Goal: Information Seeking & Learning: Learn about a topic

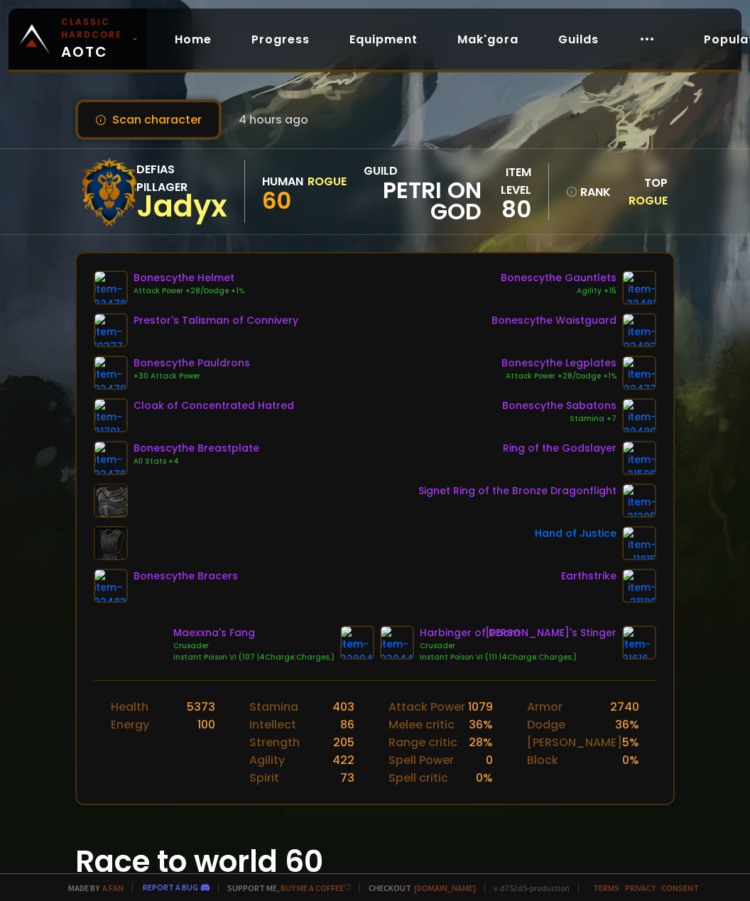
click at [636, 194] on span "Rogue" at bounding box center [647, 200] width 39 height 16
click at [641, 200] on span "Rogue" at bounding box center [647, 200] width 39 height 16
click at [648, 180] on div "Top Rogue" at bounding box center [640, 180] width 55 height 35
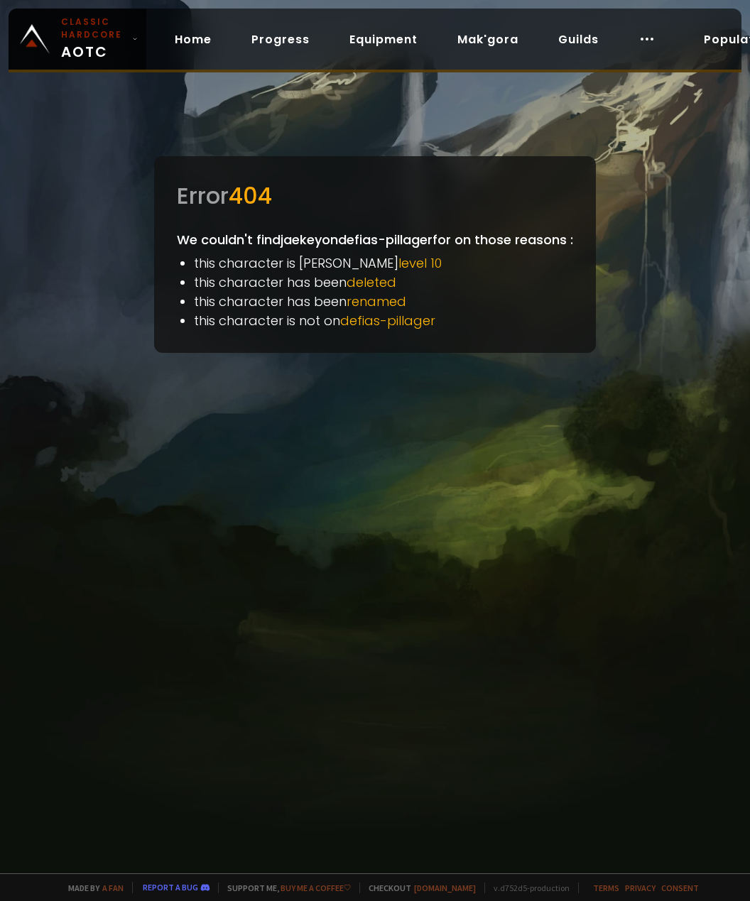
drag, startPoint x: 458, startPoint y: 9, endPoint x: 450, endPoint y: 11, distance: 8.1
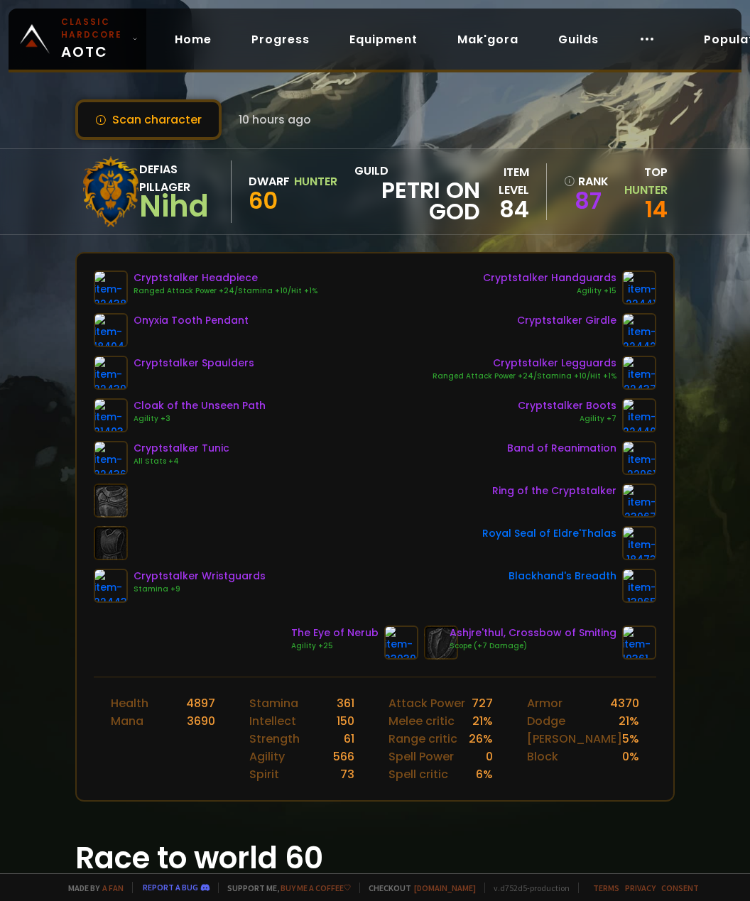
click at [135, 177] on div at bounding box center [111, 191] width 58 height 71
